Goal: Transaction & Acquisition: Purchase product/service

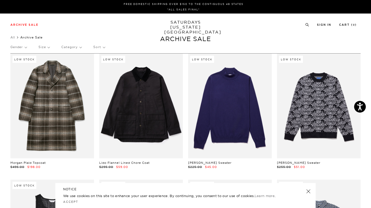
click at [30, 49] on div "Gender Size Category Sort" at bounding box center [185, 47] width 350 height 12
click at [25, 49] on p "Gender" at bounding box center [18, 47] width 16 height 12
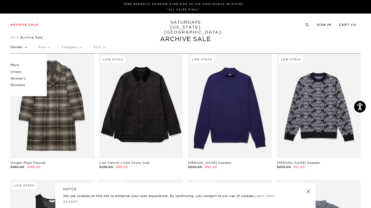
click at [18, 64] on p "Mens" at bounding box center [25, 65] width 31 height 7
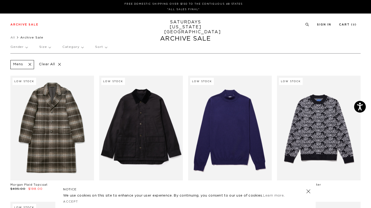
click at [95, 48] on p "Sort" at bounding box center [101, 47] width 12 height 12
click at [102, 77] on p "Price (Lowest-highest)" at bounding box center [113, 78] width 40 height 7
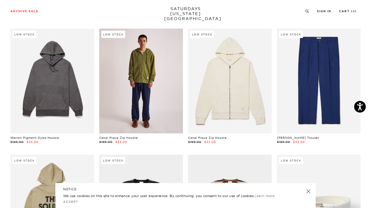
scroll to position [2312, 0]
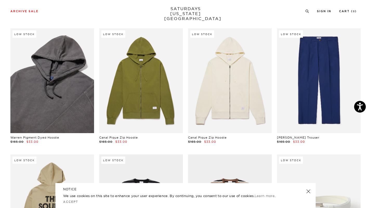
click at [55, 84] on link at bounding box center [52, 80] width 84 height 105
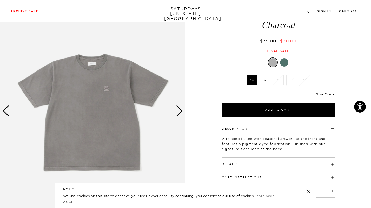
scroll to position [37, 0]
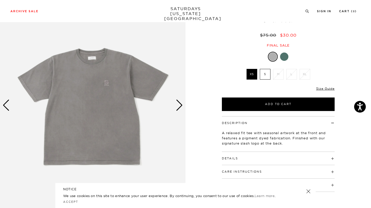
click at [266, 77] on label "S" at bounding box center [265, 74] width 11 height 11
click at [0, 0] on input "S" at bounding box center [0, 0] width 0 height 0
click at [180, 103] on div "Next slide" at bounding box center [179, 104] width 7 height 11
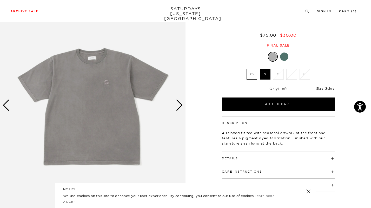
click at [180, 103] on div "Next slide" at bounding box center [179, 104] width 7 height 11
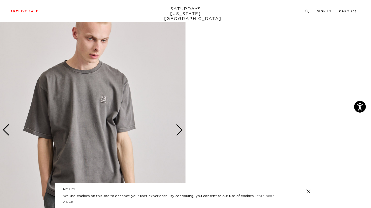
scroll to position [281, 0]
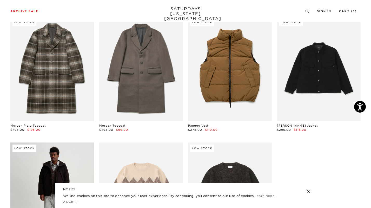
scroll to position [6084, 1]
